Goal: Transaction & Acquisition: Book appointment/travel/reservation

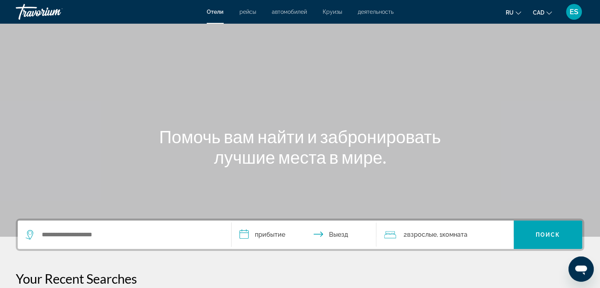
click at [249, 9] on span "рейсы" at bounding box center [248, 12] width 17 height 6
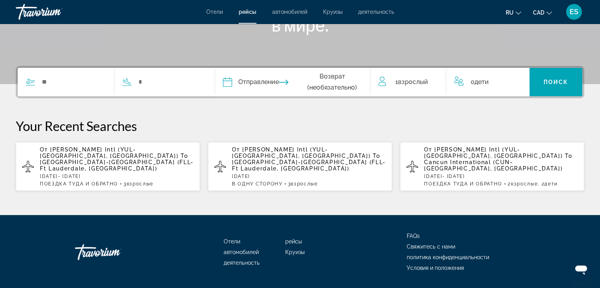
scroll to position [158, 0]
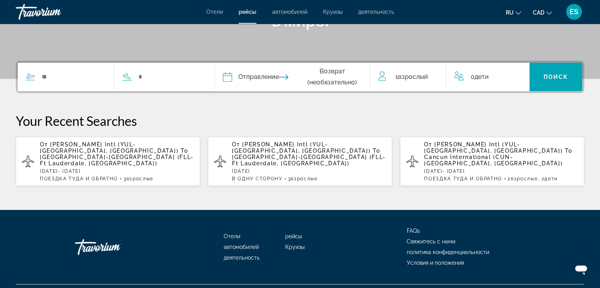
click at [119, 159] on p "От [PERSON_NAME] Intl (YUL-[GEOGRAPHIC_DATA], [GEOGRAPHIC_DATA]) To [GEOGRAPHIC…" at bounding box center [117, 153] width 154 height 25
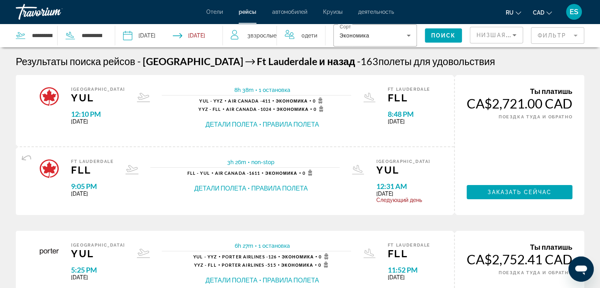
click at [549, 34] on mat-form-field "Фильтр" at bounding box center [557, 35] width 53 height 17
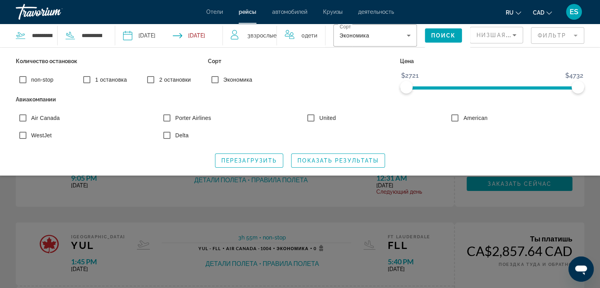
click at [341, 191] on div "Search widget" at bounding box center [300, 201] width 600 height 174
